Goal: Use online tool/utility

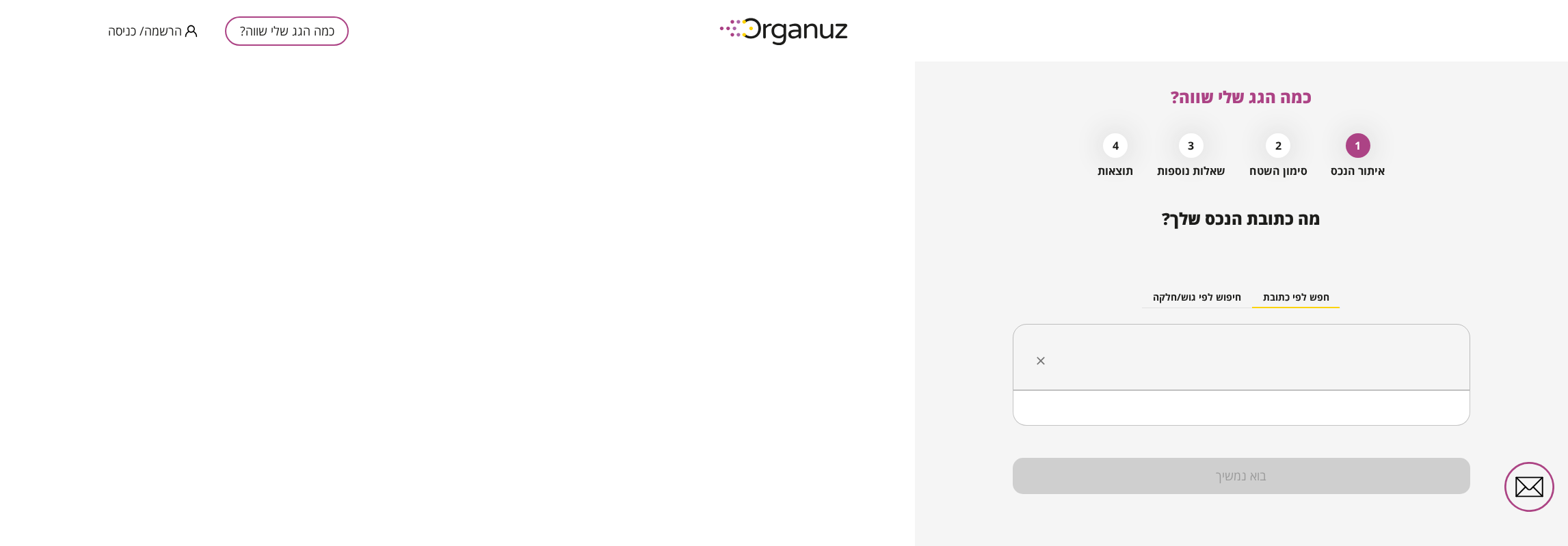
click at [1354, 345] on input "text" at bounding box center [1247, 358] width 415 height 34
type input "*"
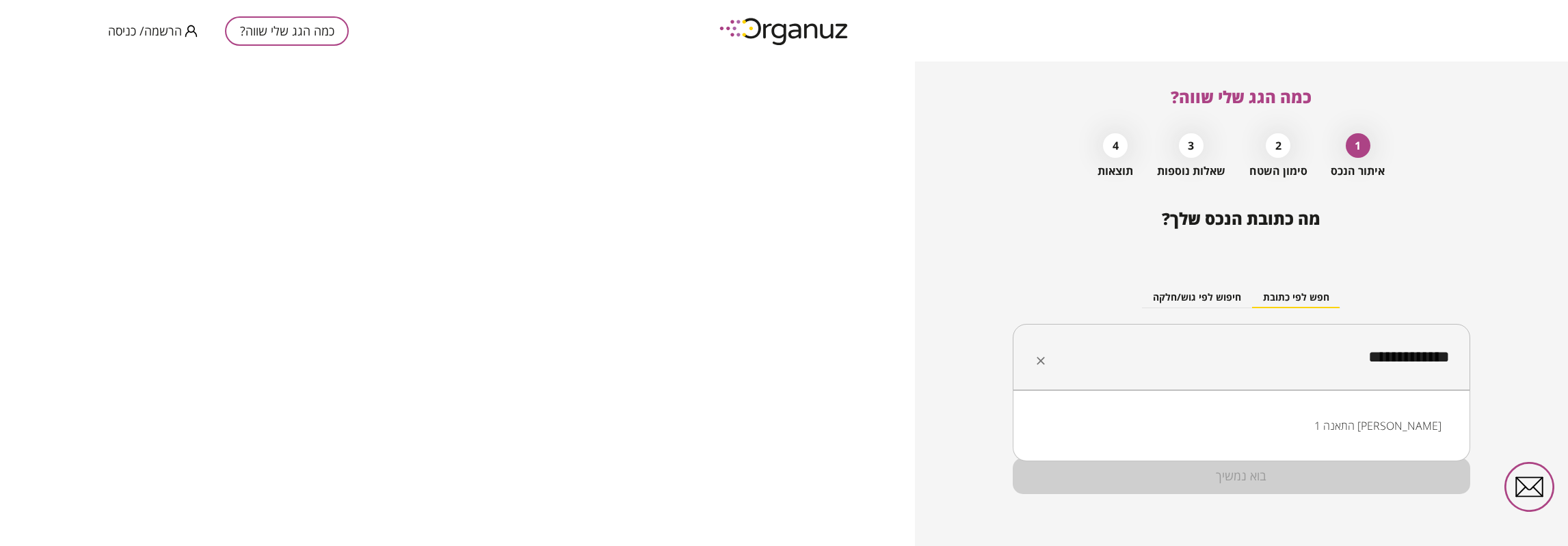
click at [1424, 429] on li "התאנה 1 [PERSON_NAME]" at bounding box center [1242, 426] width 422 height 24
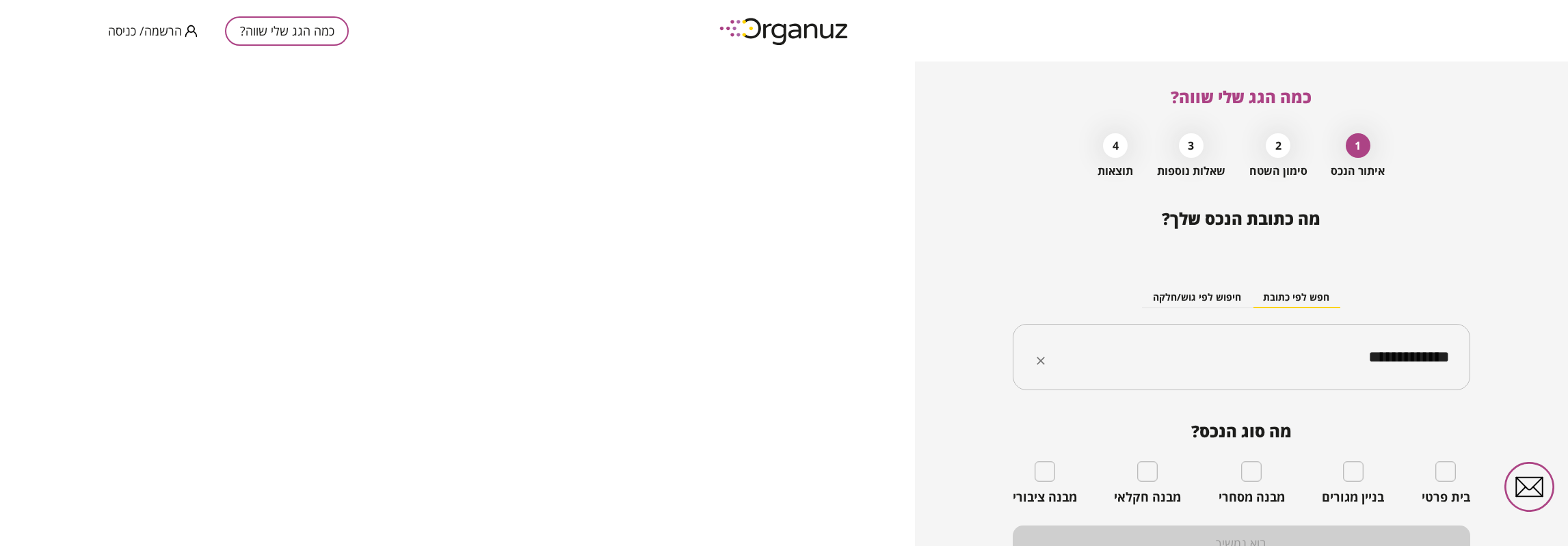
scroll to position [67, 0]
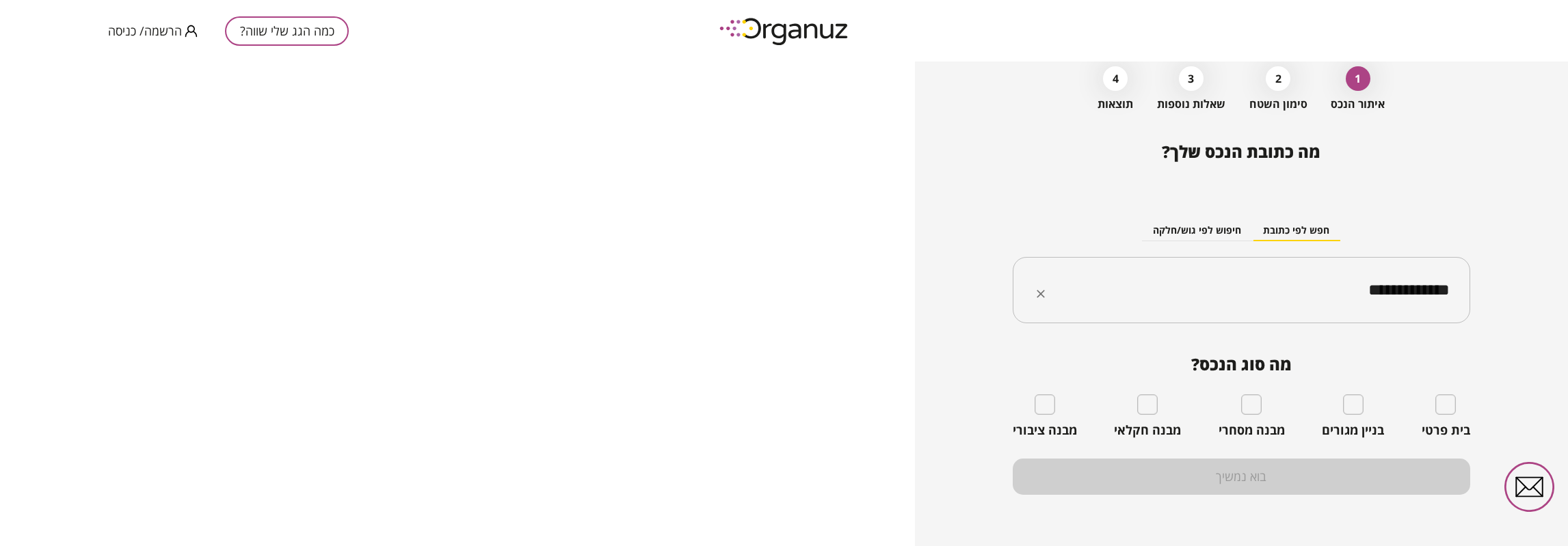
type input "**********"
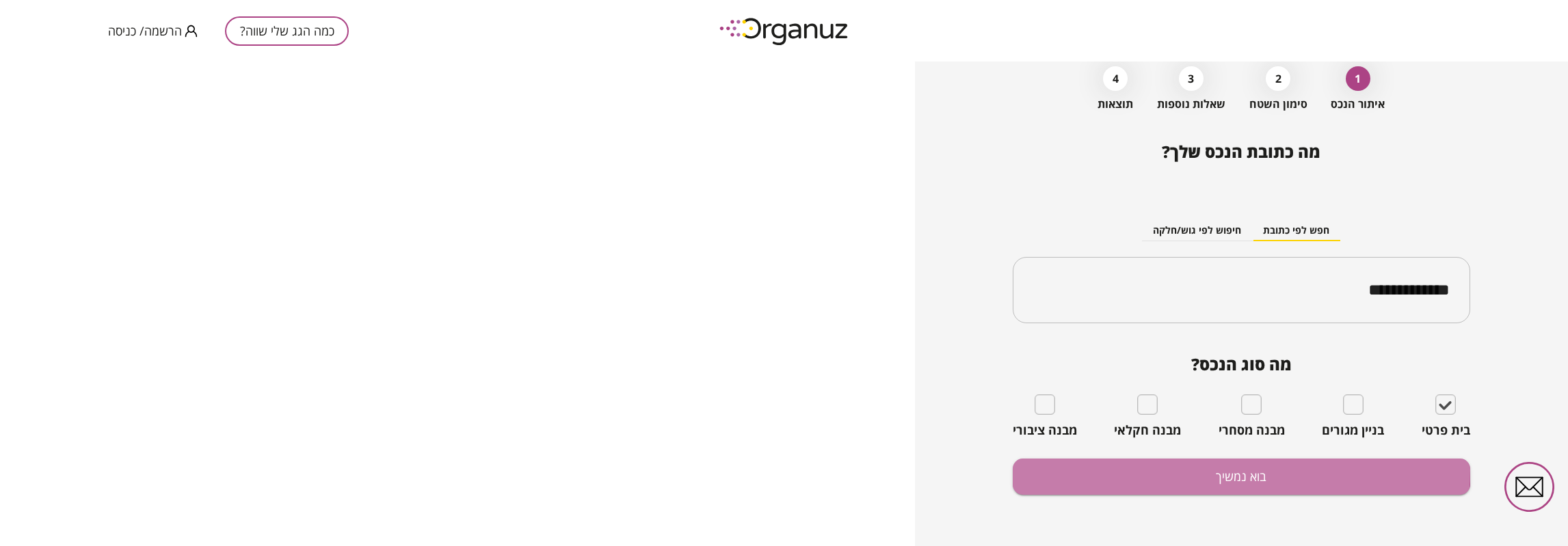
click at [1226, 469] on button "בוא נמשיך" at bounding box center [1242, 476] width 458 height 36
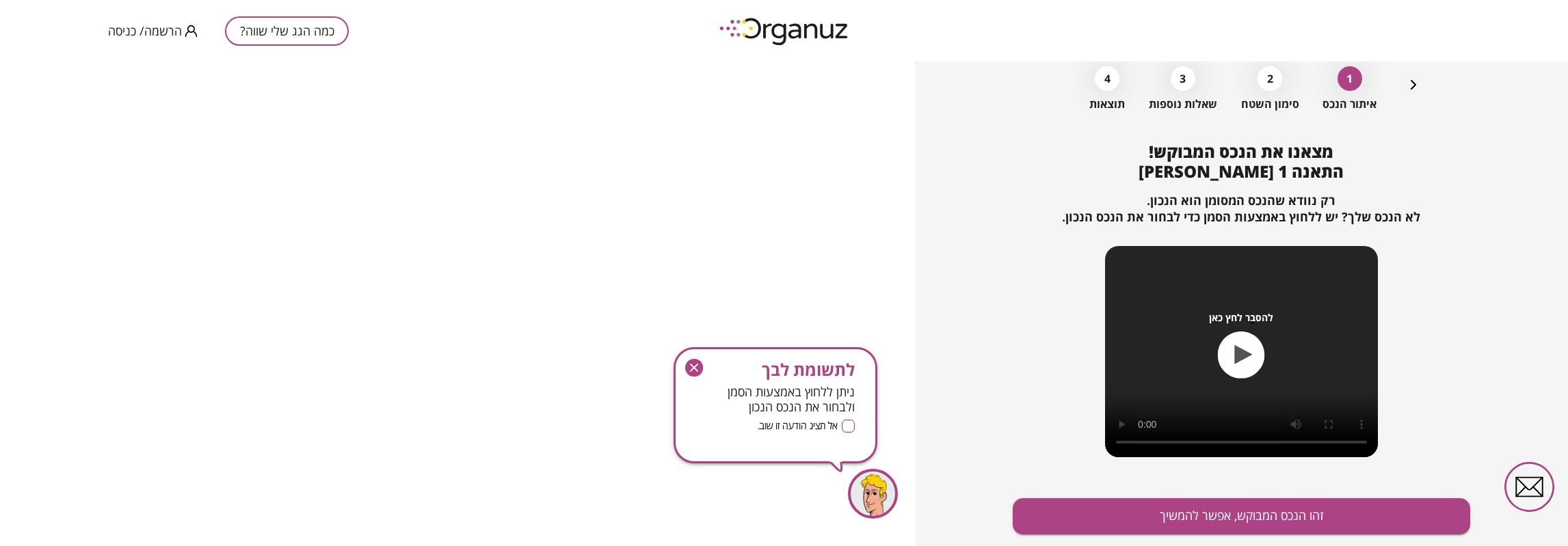
scroll to position [107, 0]
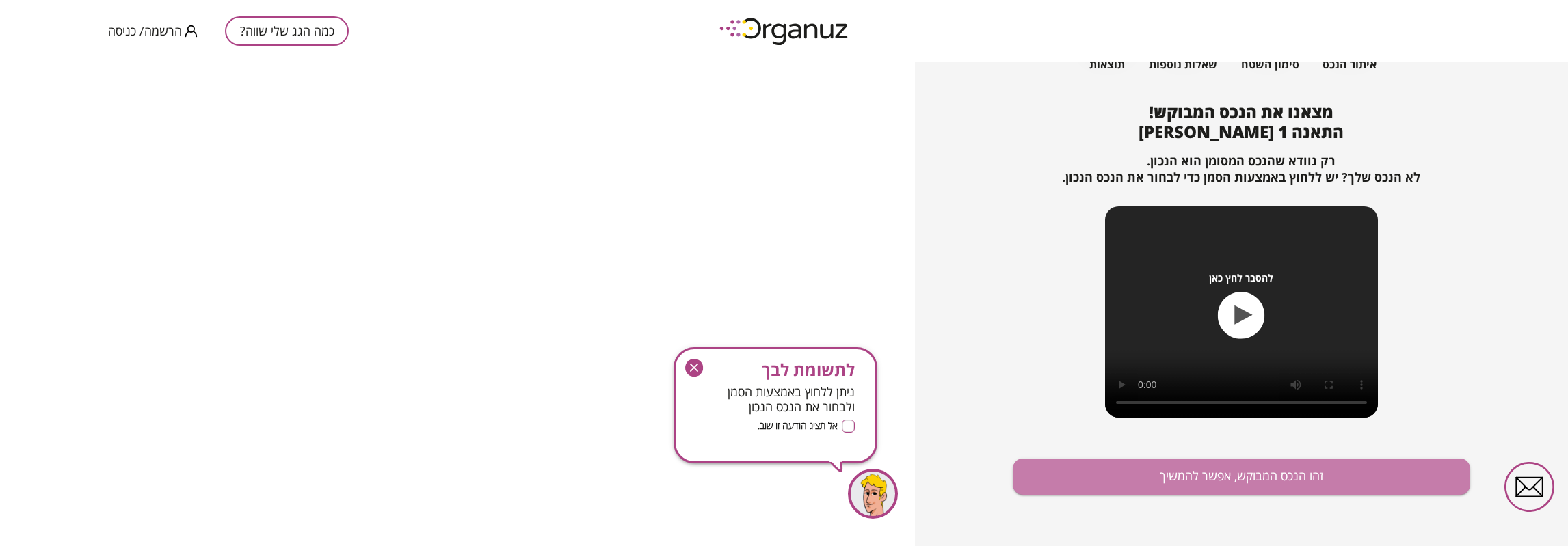
click at [1246, 476] on button "זהו הנכס המבוקש, אפשר להמשיך" at bounding box center [1242, 476] width 458 height 36
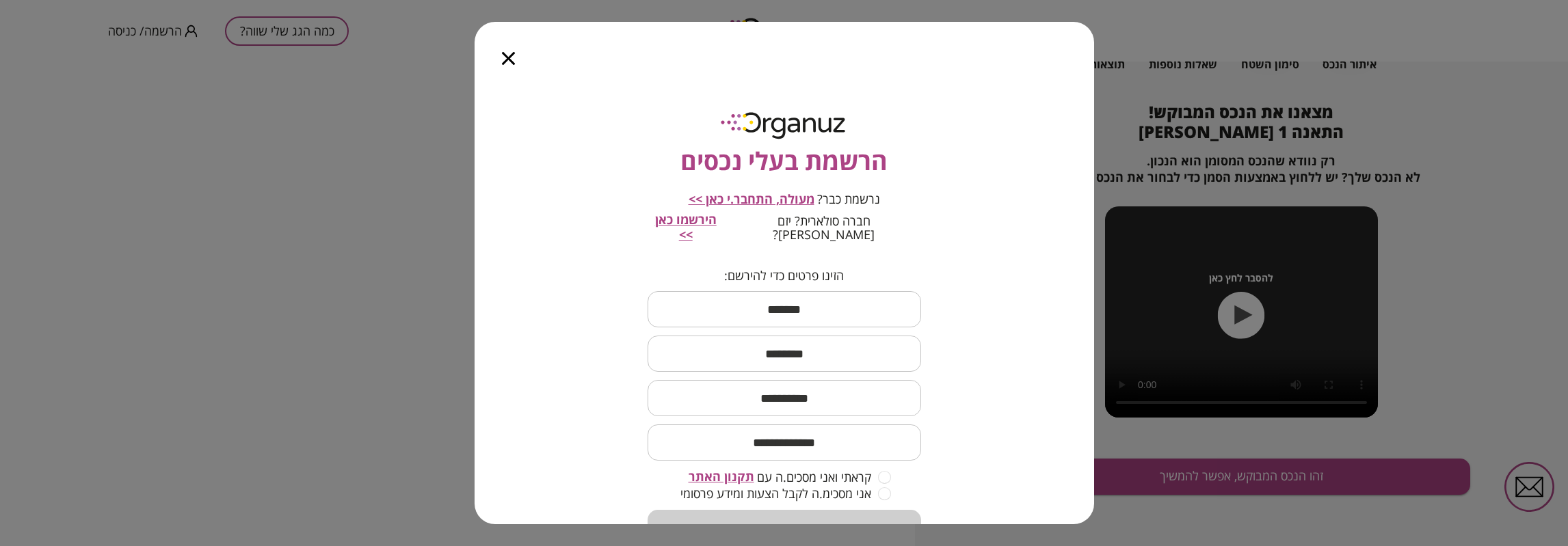
click at [1274, 225] on div "הרשמת בעלי נכסים נרשמת כבר? מעולה, התחבר.י כאן >> חברה סולארית? יזם [PERSON_NAM…" at bounding box center [784, 273] width 1568 height 546
click at [515, 61] on icon "button" at bounding box center [508, 58] width 13 height 13
